Goal: Task Accomplishment & Management: Manage account settings

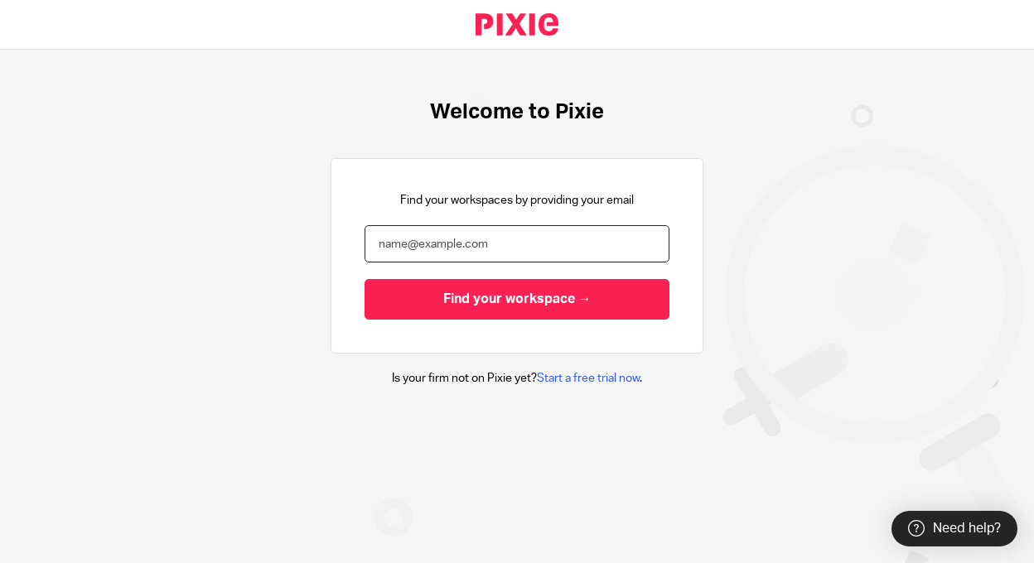
drag, startPoint x: 0, startPoint y: 0, endPoint x: 521, endPoint y: 241, distance: 574.2
click at [521, 241] on input "email" at bounding box center [517, 243] width 305 height 37
type input "ctaylor@lcdevgroup.com"
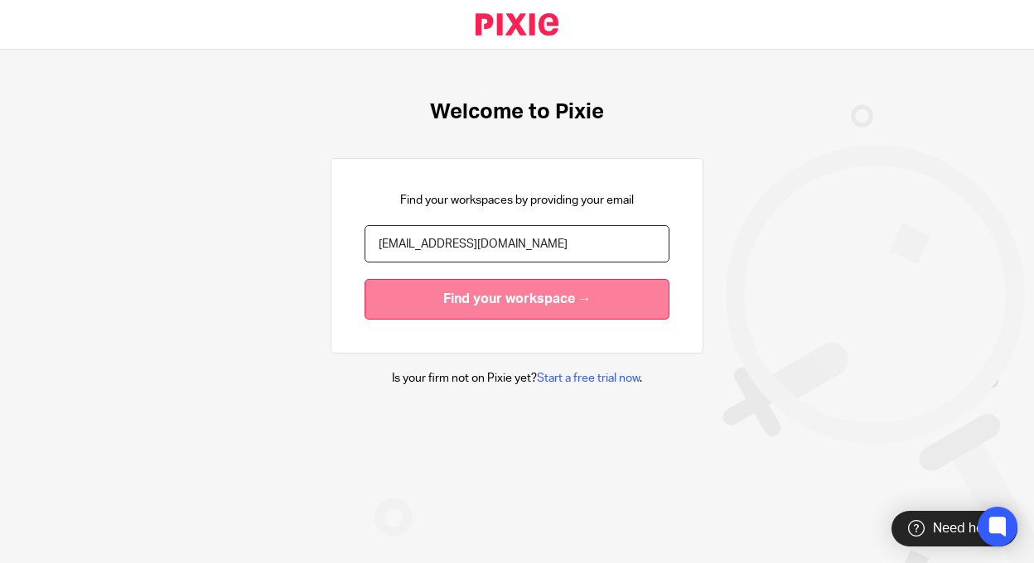
click at [490, 310] on input "Find your workspace →" at bounding box center [517, 299] width 305 height 41
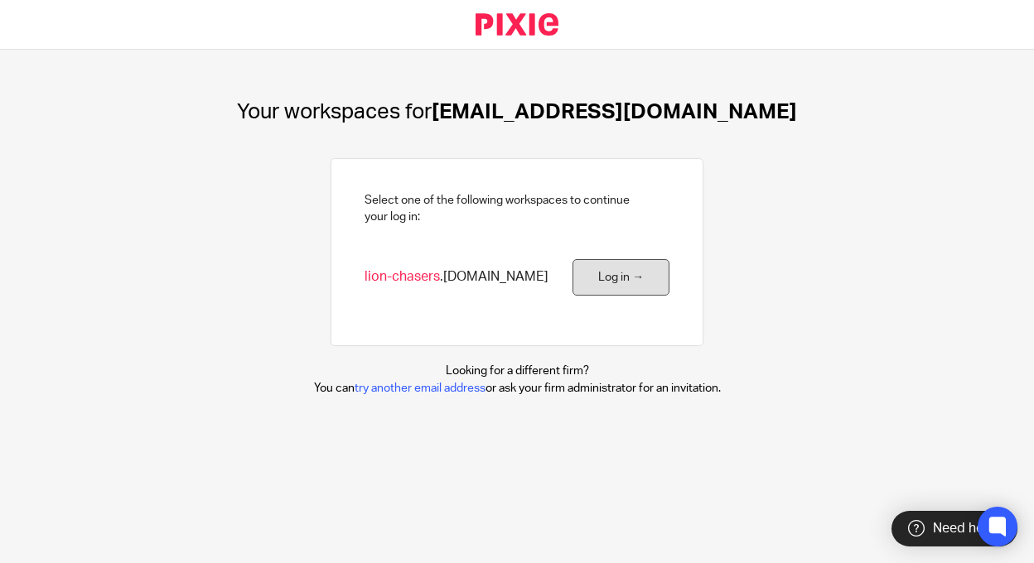
click at [614, 268] on link "Log in →" at bounding box center [620, 277] width 97 height 37
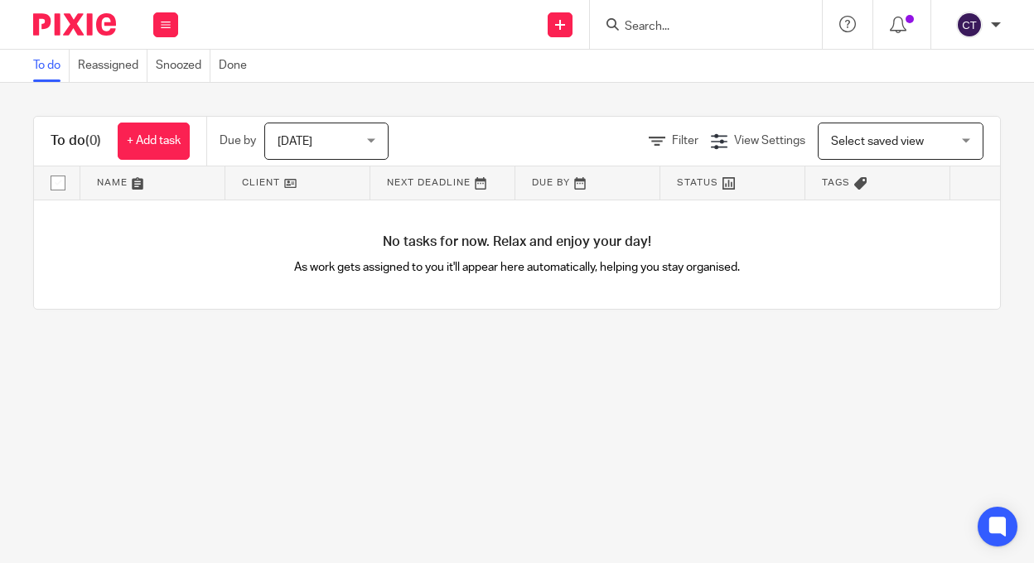
click at [985, 24] on div "Channing Taylor" at bounding box center [974, 25] width 53 height 27
click at [170, 16] on button at bounding box center [165, 24] width 25 height 25
click at [160, 120] on link "Clients" at bounding box center [161, 126] width 36 height 12
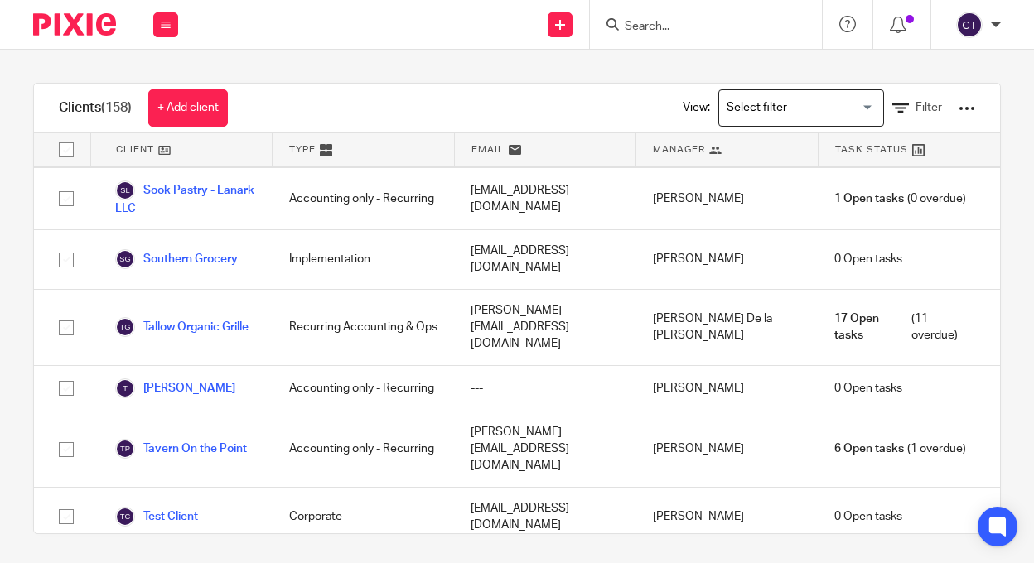
scroll to position [6272, 0]
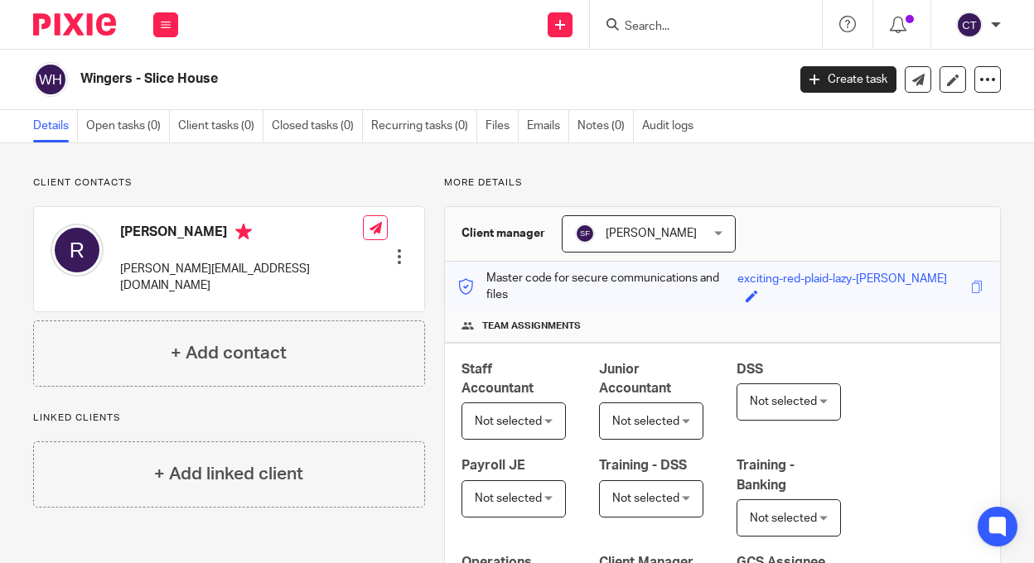
click at [51, 128] on link "Details" at bounding box center [55, 126] width 45 height 32
click at [163, 17] on button at bounding box center [165, 24] width 25 height 25
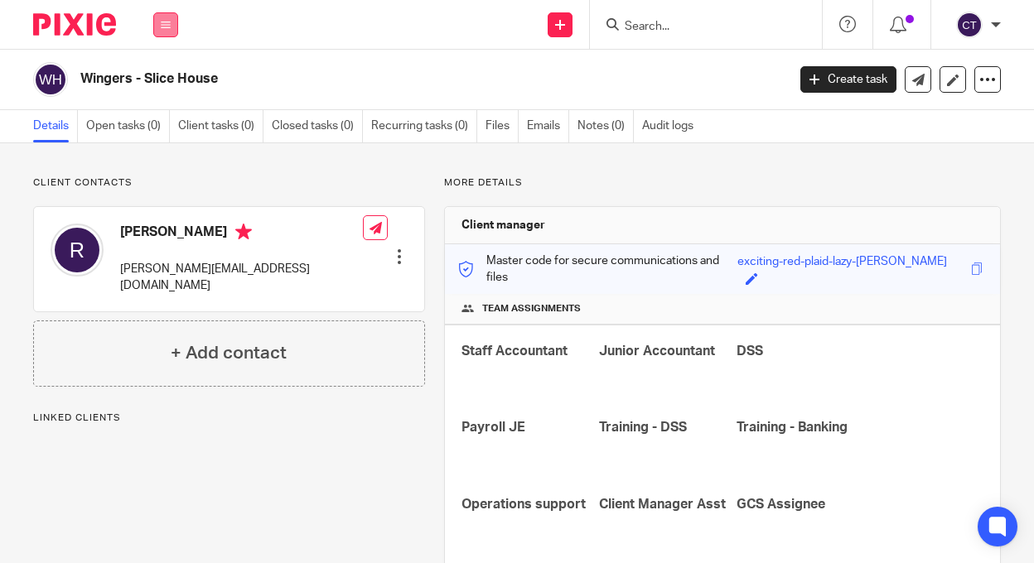
click at [167, 28] on icon at bounding box center [166, 25] width 10 height 10
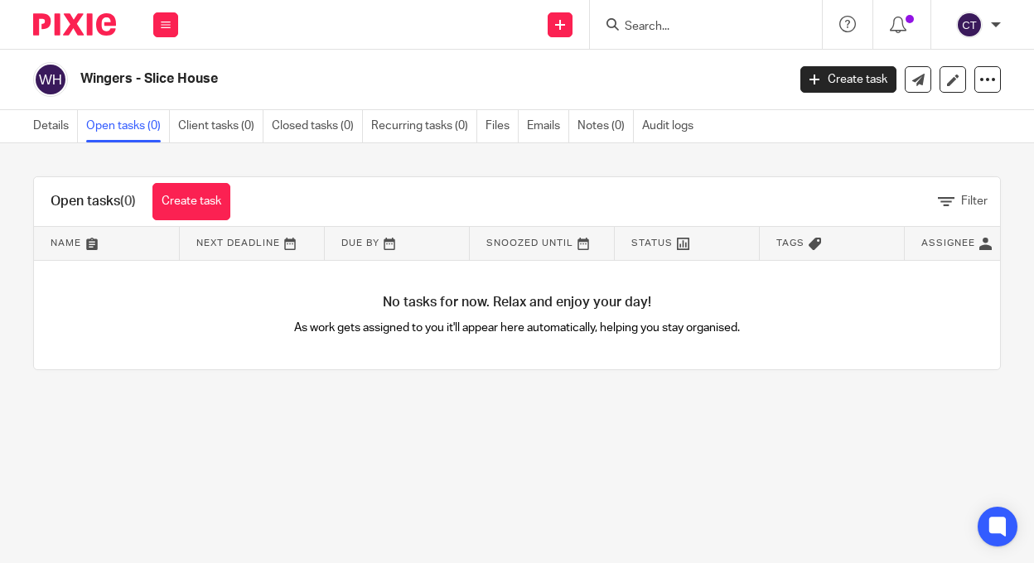
click at [165, 36] on button at bounding box center [165, 24] width 25 height 25
click at [156, 122] on link "Clients" at bounding box center [162, 126] width 38 height 12
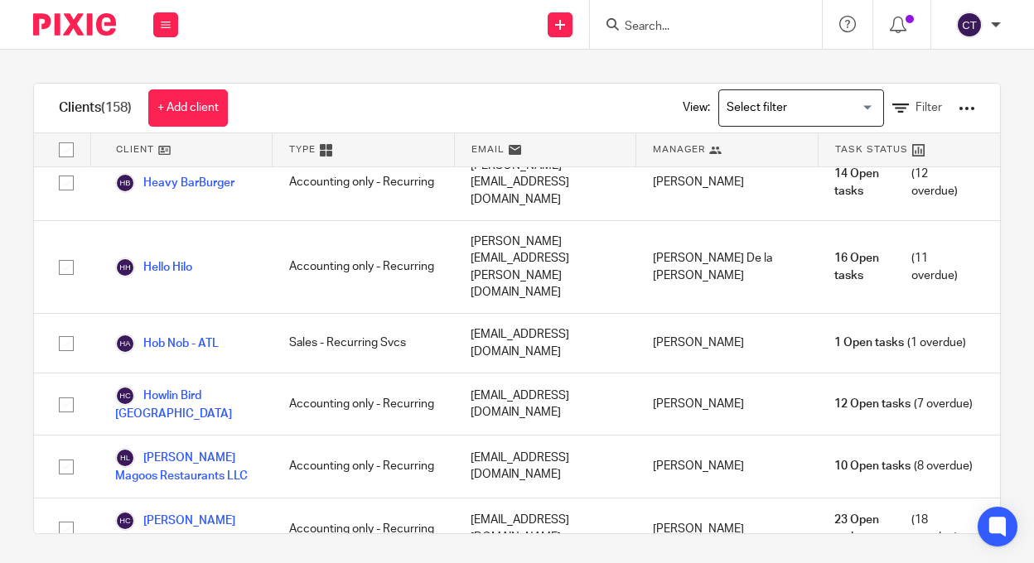
scroll to position [2154, 0]
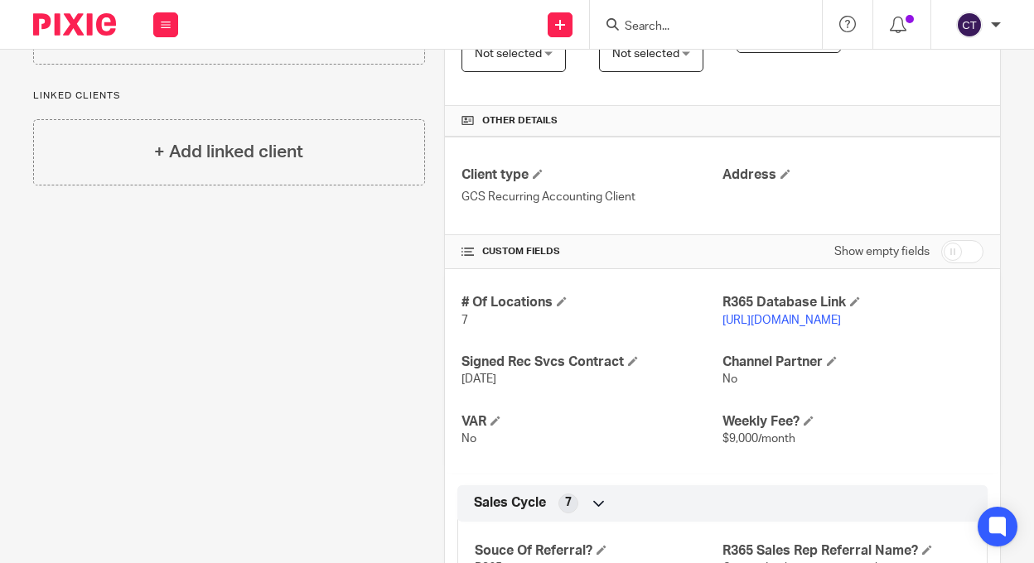
scroll to position [580, 0]
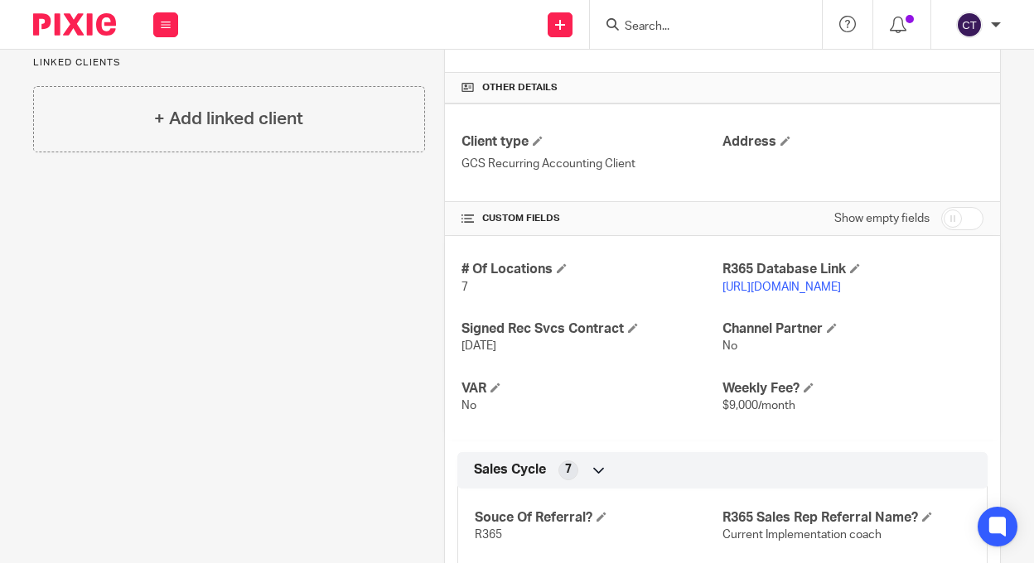
click at [841, 283] on link "https://iconentertainment.restaurant365.com/" at bounding box center [781, 288] width 118 height 12
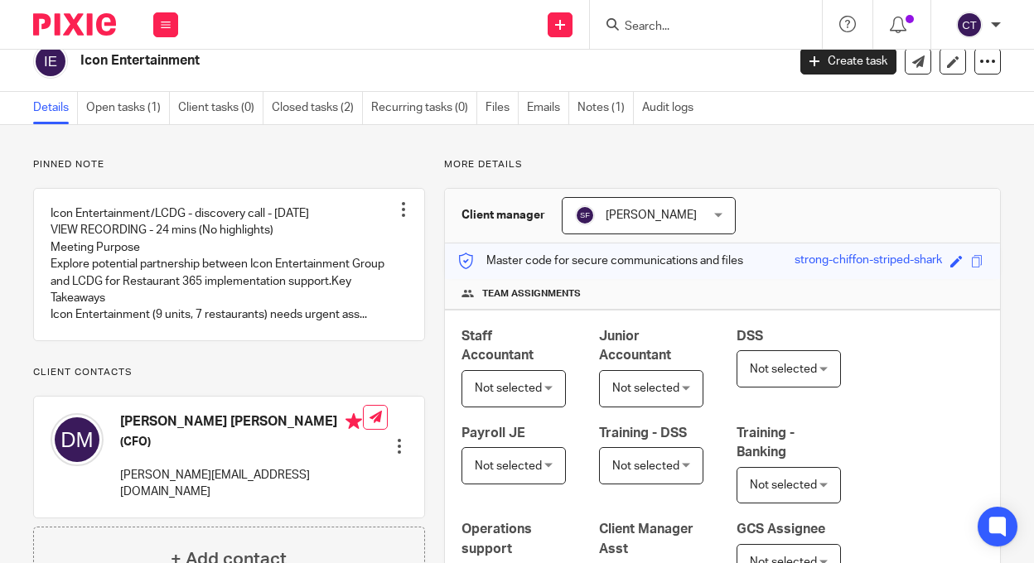
scroll to position [0, 0]
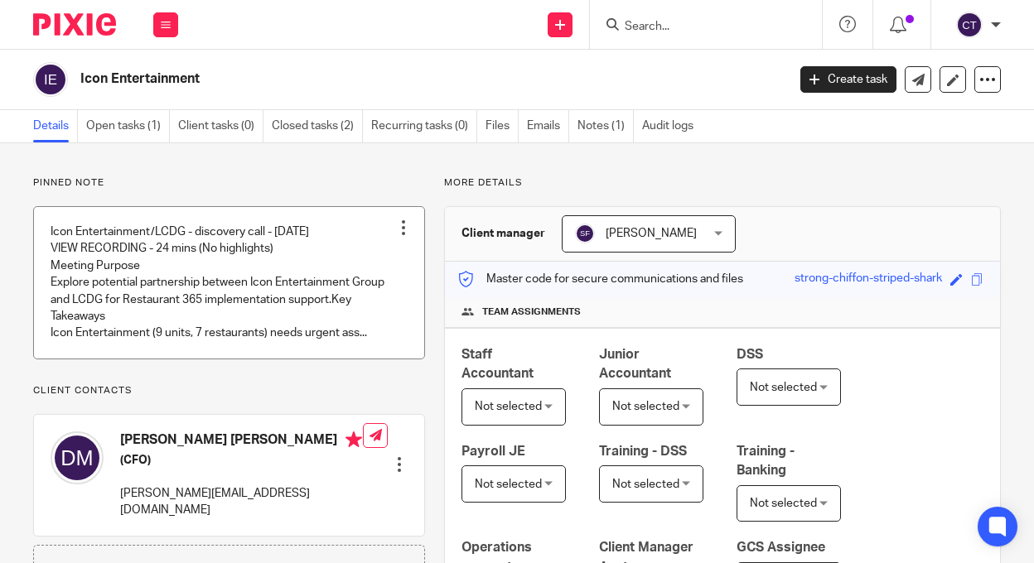
click at [398, 225] on div at bounding box center [403, 228] width 17 height 17
click at [295, 216] on link at bounding box center [229, 283] width 390 height 152
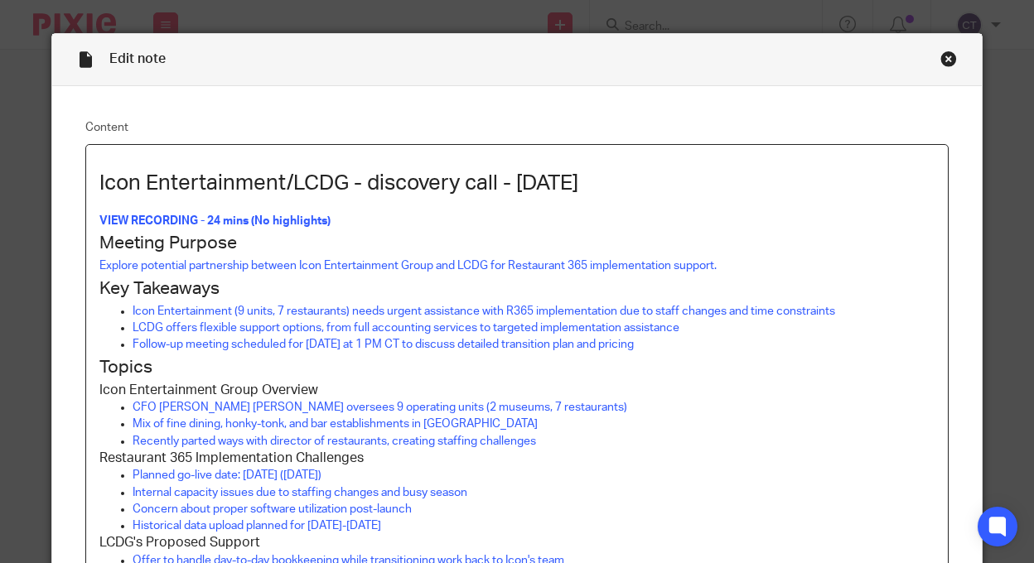
click at [940, 63] on div "Close this dialog window" at bounding box center [948, 59] width 17 height 17
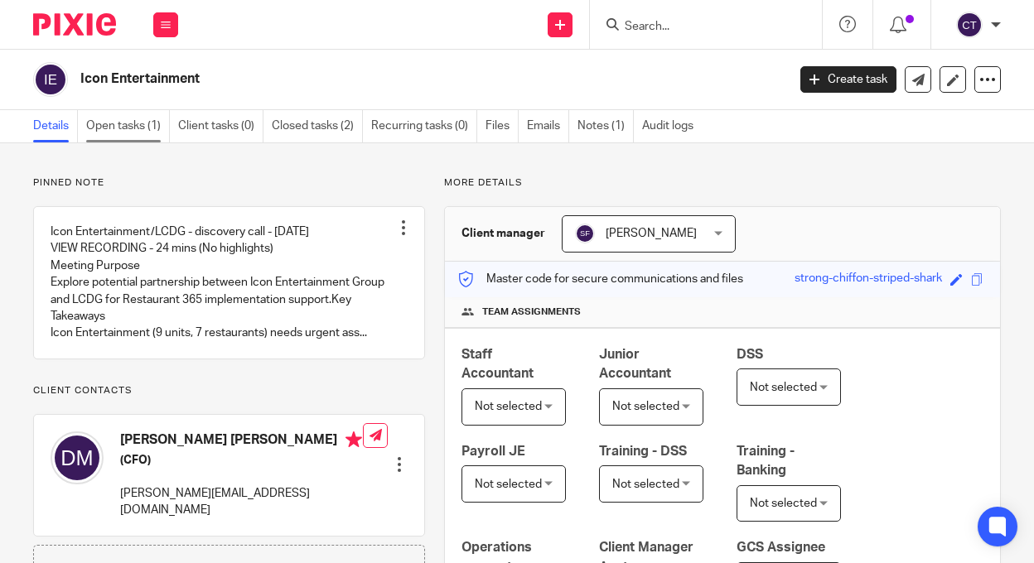
click at [123, 134] on link "Open tasks (1)" at bounding box center [128, 126] width 84 height 32
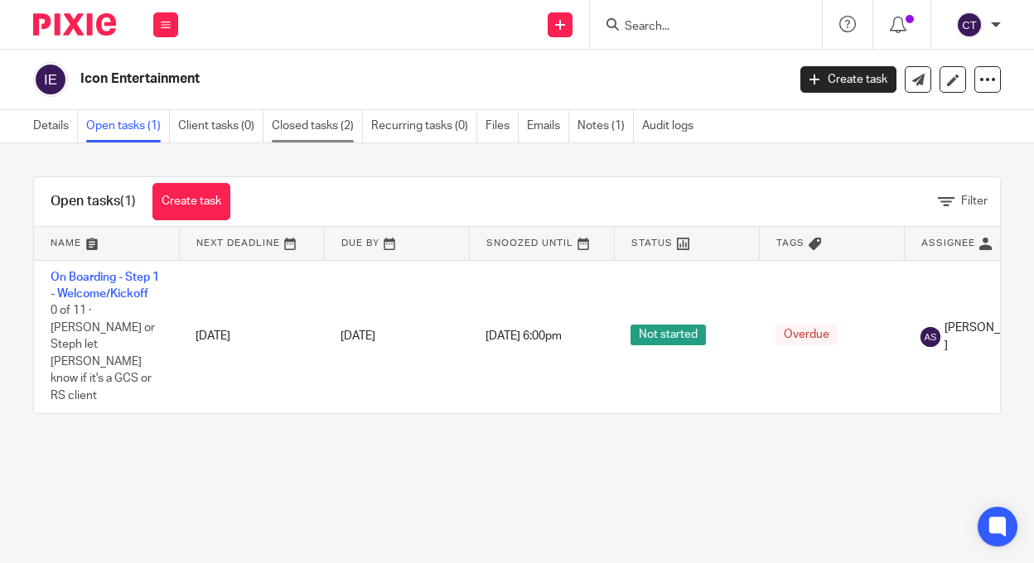
click at [328, 128] on link "Closed tasks (2)" at bounding box center [317, 126] width 91 height 32
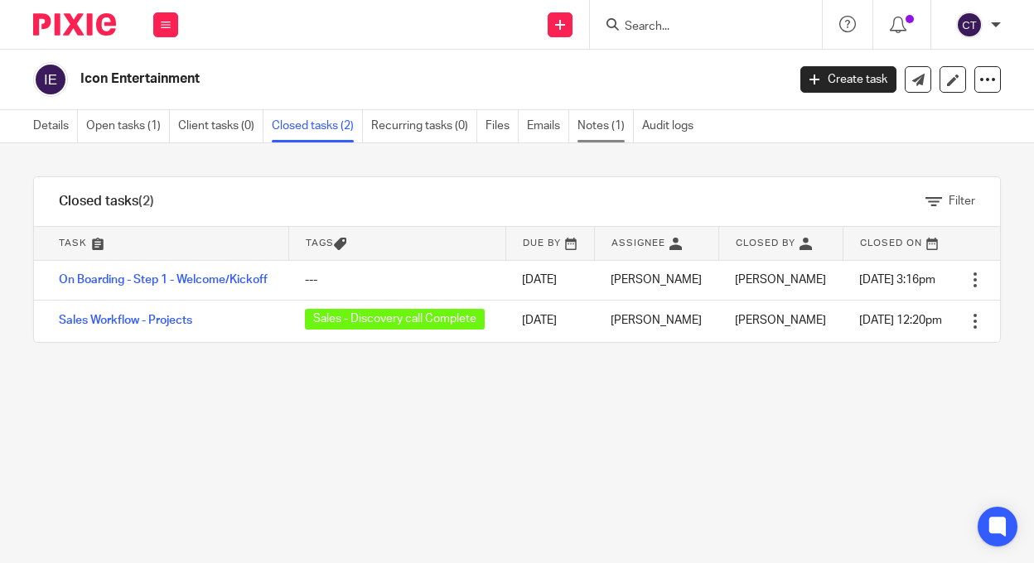
click at [598, 129] on link "Notes (1)" at bounding box center [605, 126] width 56 height 32
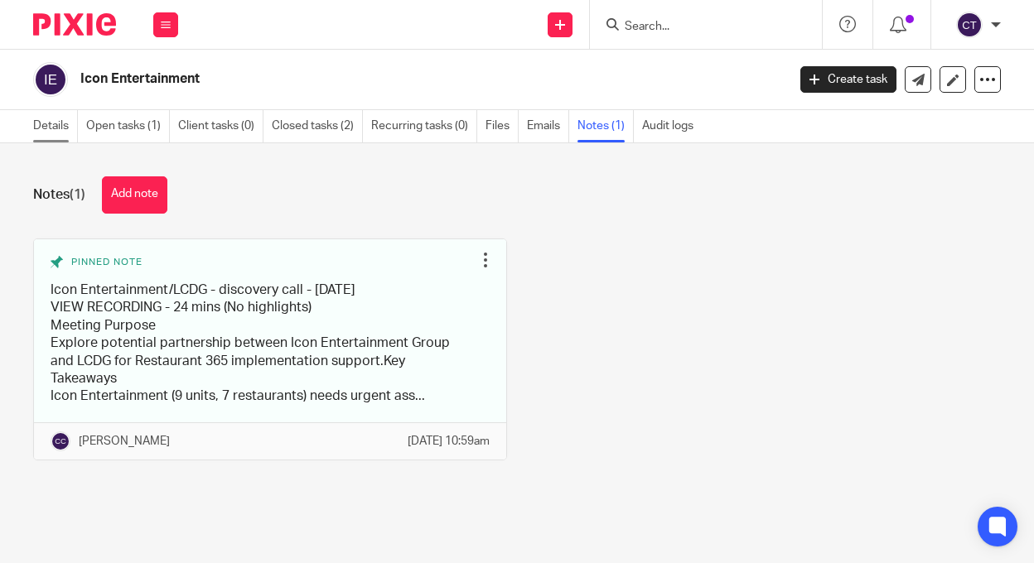
click at [56, 129] on link "Details" at bounding box center [55, 126] width 45 height 32
